Goal: Task Accomplishment & Management: Complete application form

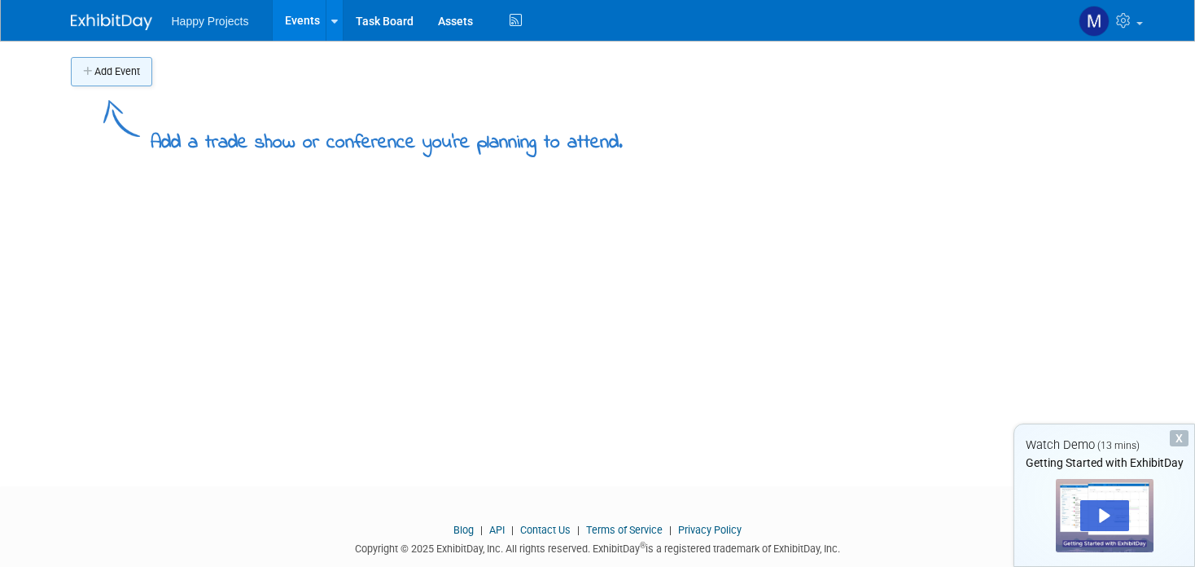
click at [87, 77] on button "Add Event" at bounding box center [111, 71] width 81 height 29
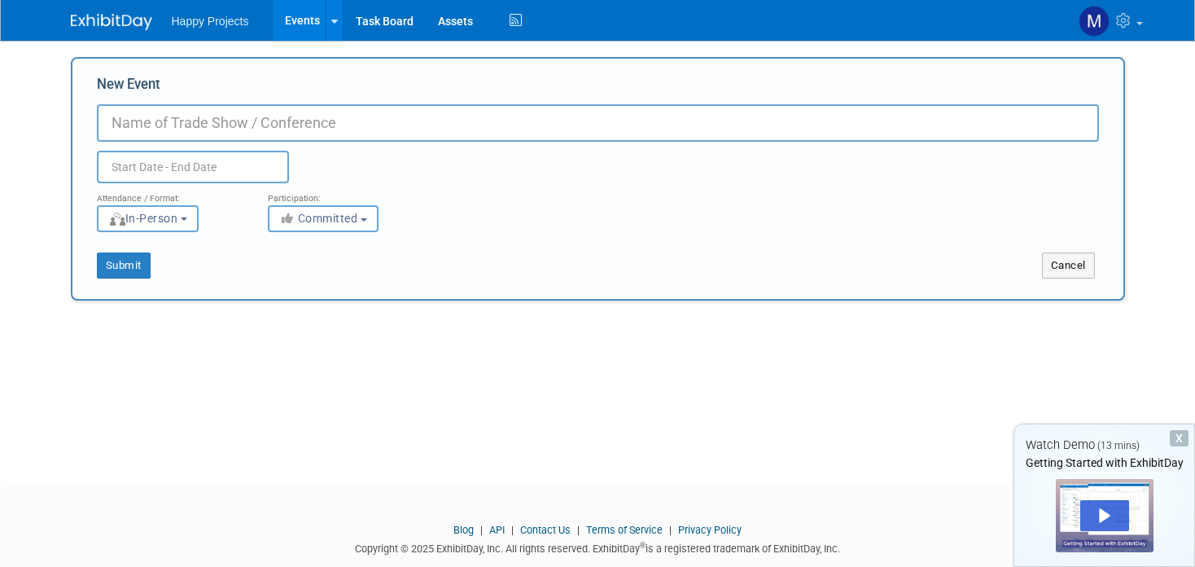
click at [214, 131] on input "New Event" at bounding box center [598, 122] width 1002 height 37
type input "ç"
type input "IMEX"
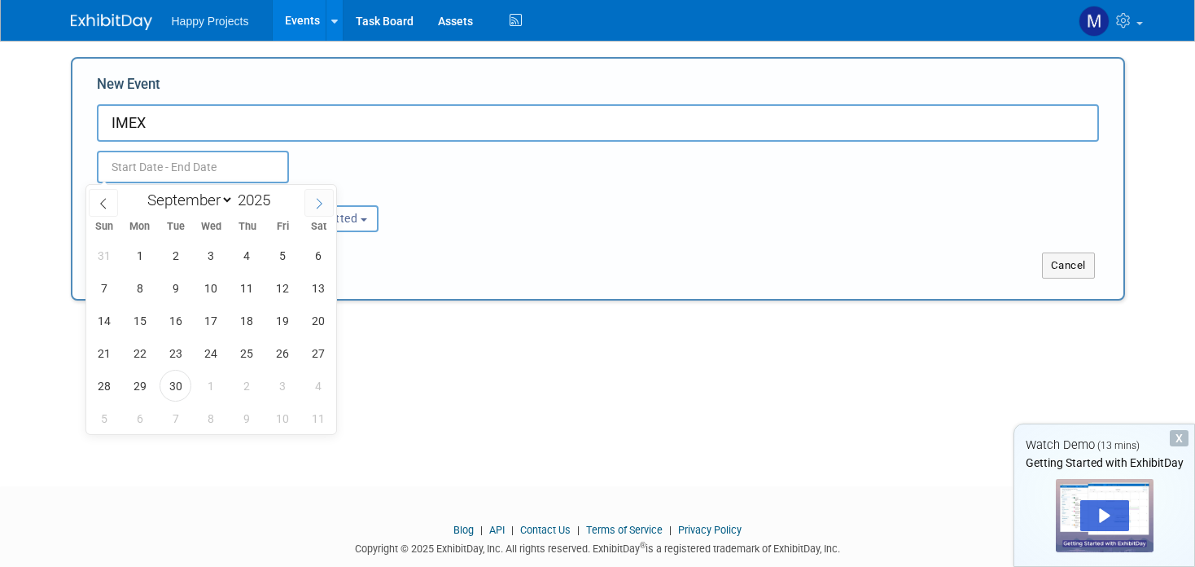
click at [318, 207] on icon at bounding box center [318, 203] width 11 height 11
select select "9"
click at [208, 278] on span "8" at bounding box center [211, 288] width 32 height 32
click at [250, 289] on span "9" at bounding box center [247, 288] width 32 height 32
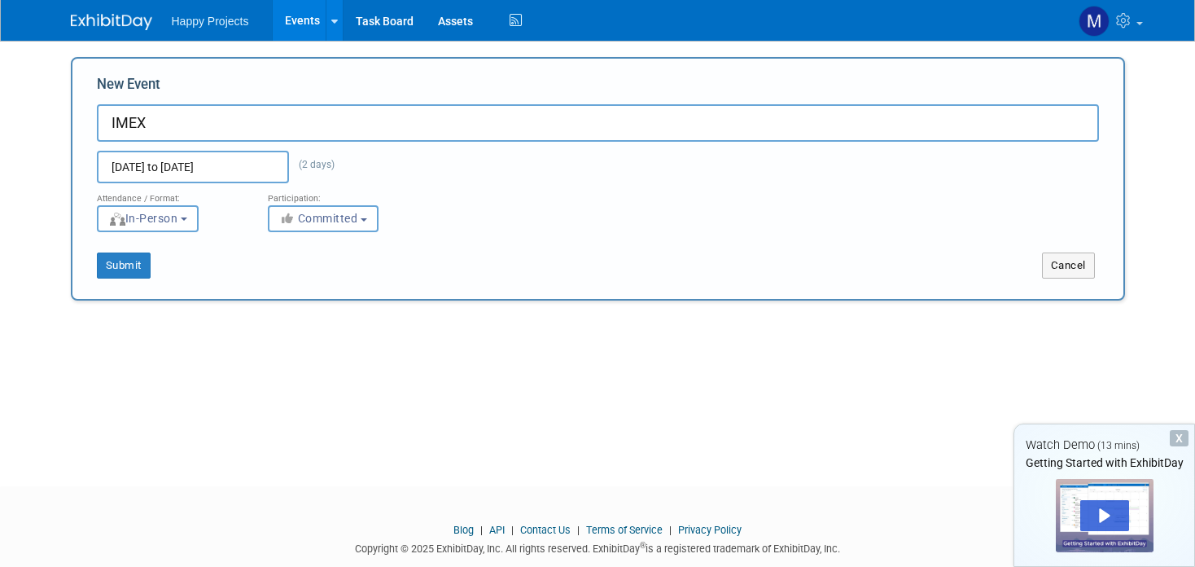
click at [168, 175] on input "[DATE] to [DATE]" at bounding box center [193, 167] width 192 height 33
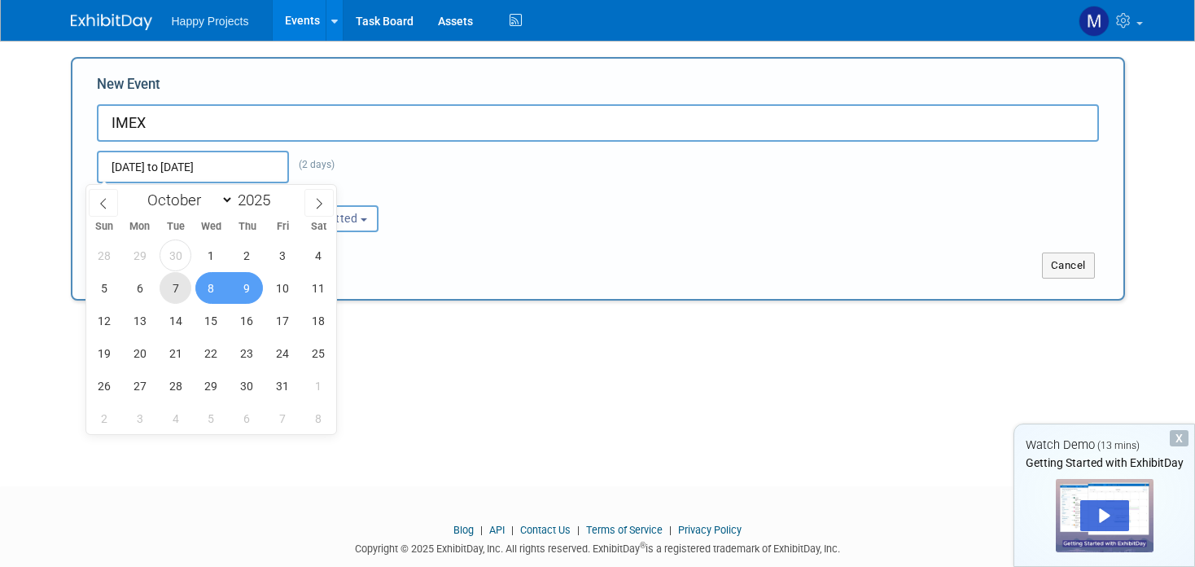
click at [178, 295] on span "7" at bounding box center [176, 288] width 32 height 32
click at [250, 291] on span "9" at bounding box center [247, 288] width 32 height 32
type input "[DATE] to [DATE]"
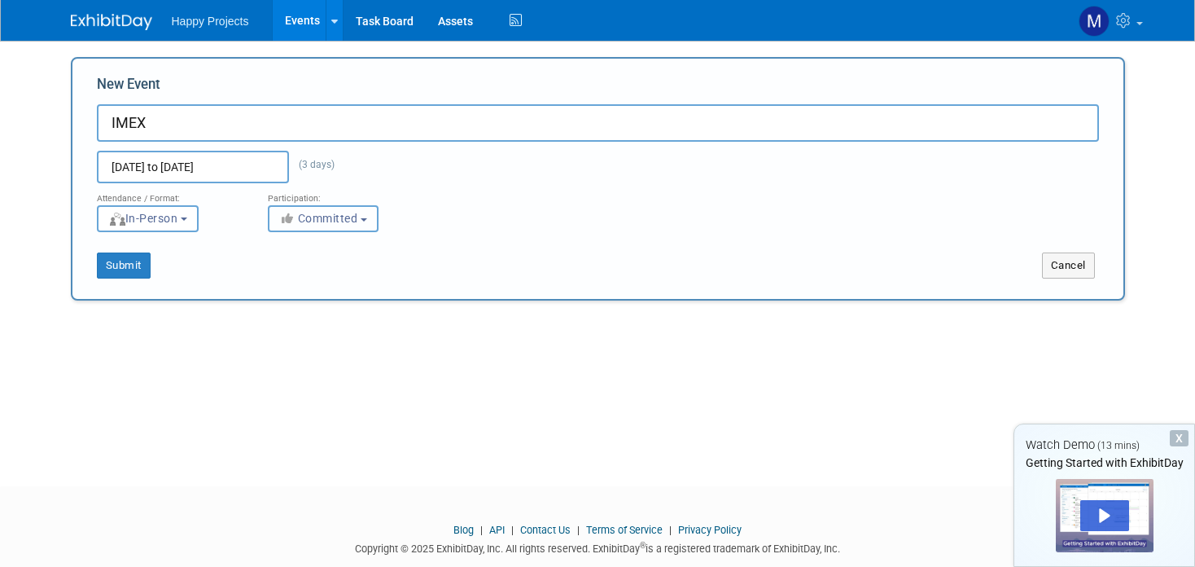
click at [359, 223] on button "Committed" at bounding box center [323, 218] width 111 height 27
click at [361, 221] on b "button" at bounding box center [364, 219] width 7 height 3
click at [475, 241] on div "Submit Cancel" at bounding box center [598, 255] width 1027 height 46
click at [123, 265] on button "Submit" at bounding box center [124, 265] width 54 height 26
